Goal: Navigation & Orientation: Find specific page/section

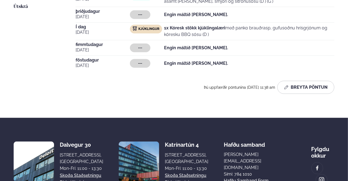
scroll to position [164, 0]
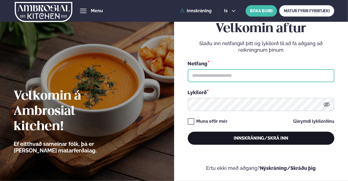
type input "**********"
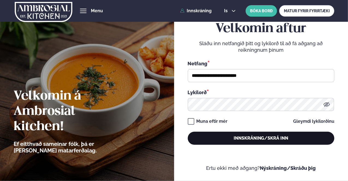
click at [229, 138] on button "Innskráning/Skrá inn" at bounding box center [261, 138] width 147 height 13
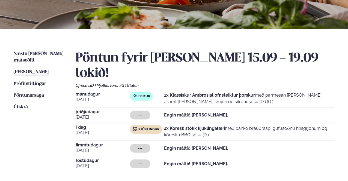
scroll to position [82, 0]
